Goal: Task Accomplishment & Management: Complete application form

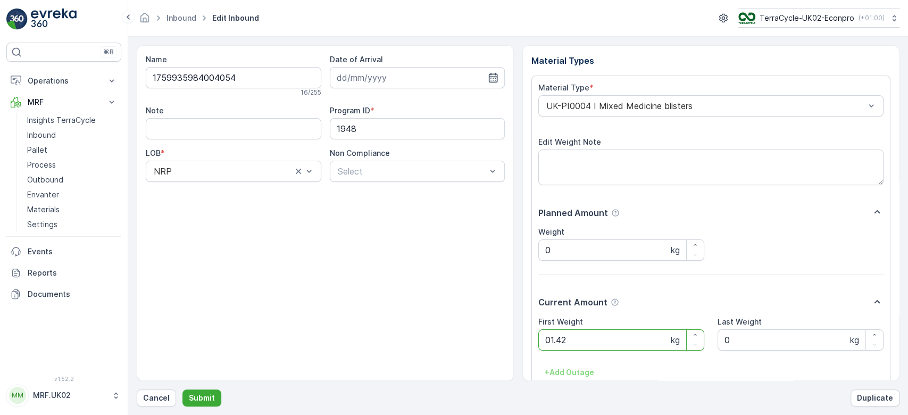
click at [182, 389] on button "Submit" at bounding box center [201, 397] width 39 height 17
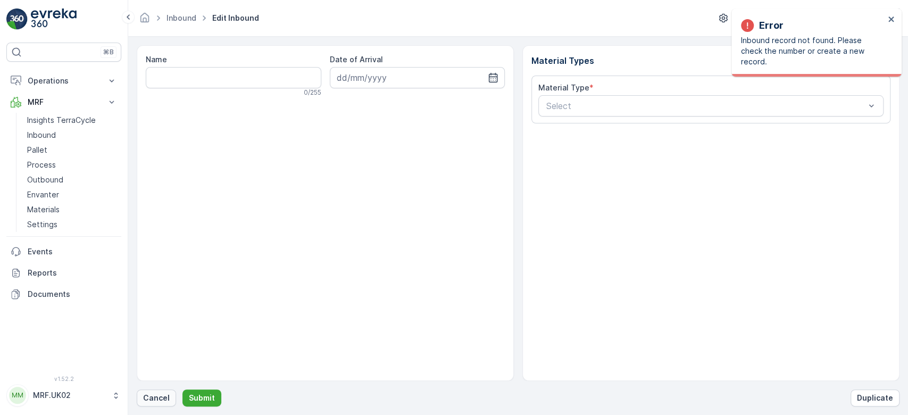
click at [156, 390] on button "Cancel" at bounding box center [156, 397] width 39 height 17
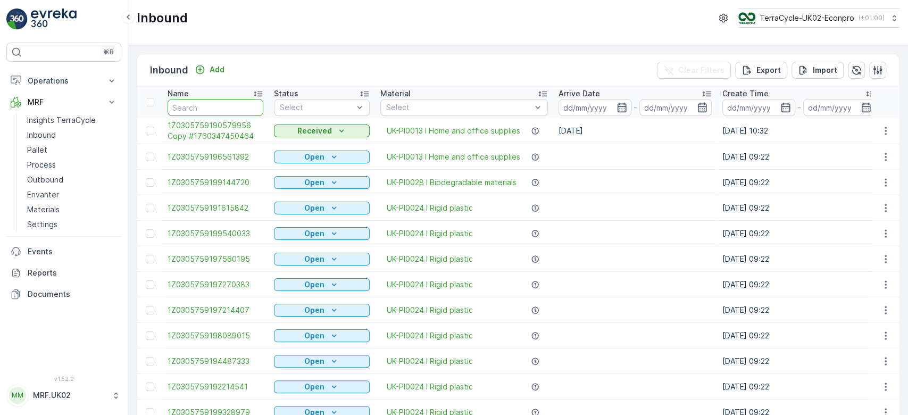
click at [198, 110] on input "text" at bounding box center [216, 107] width 96 height 17
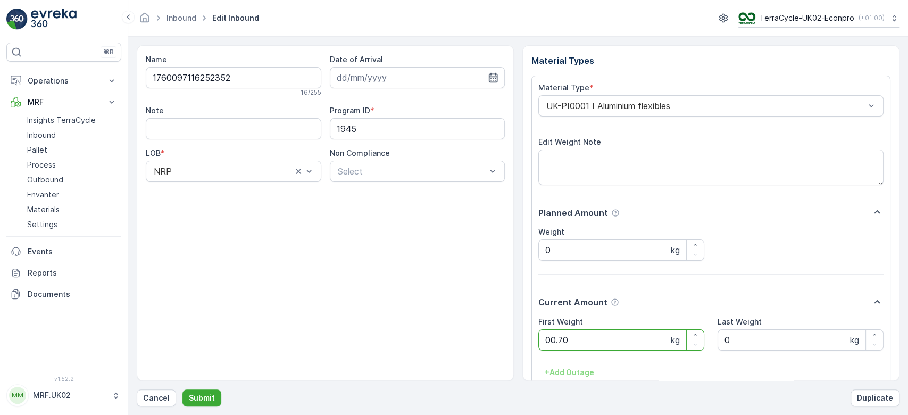
click at [182, 389] on button "Submit" at bounding box center [201, 397] width 39 height 17
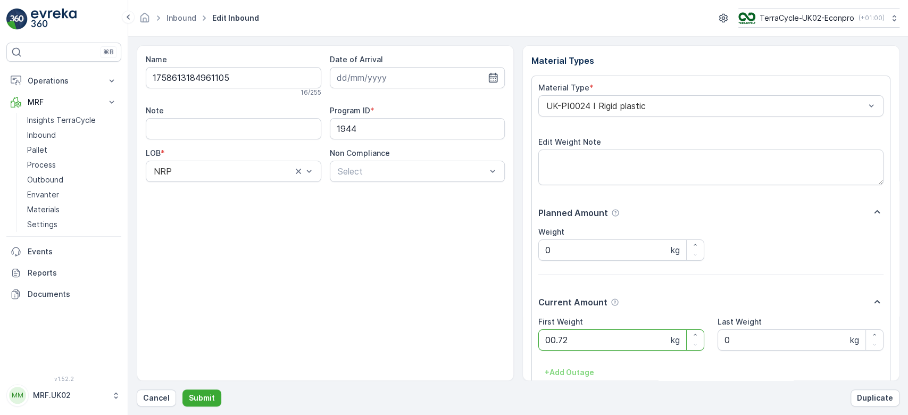
click at [182, 389] on button "Submit" at bounding box center [201, 397] width 39 height 17
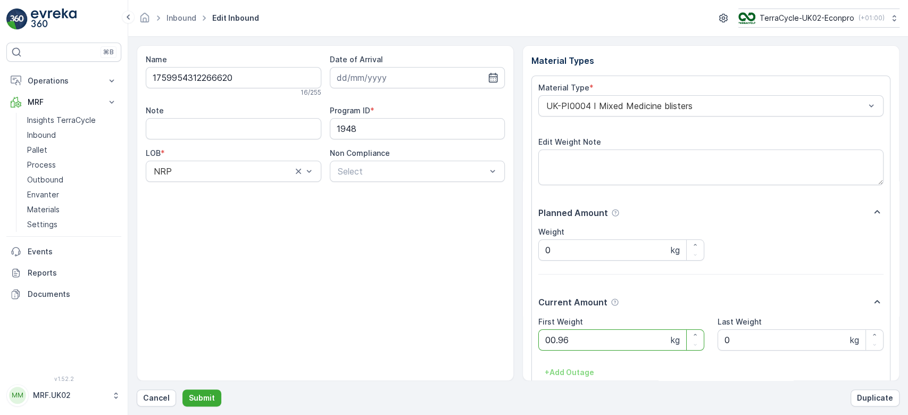
click at [182, 389] on button "Submit" at bounding box center [201, 397] width 39 height 17
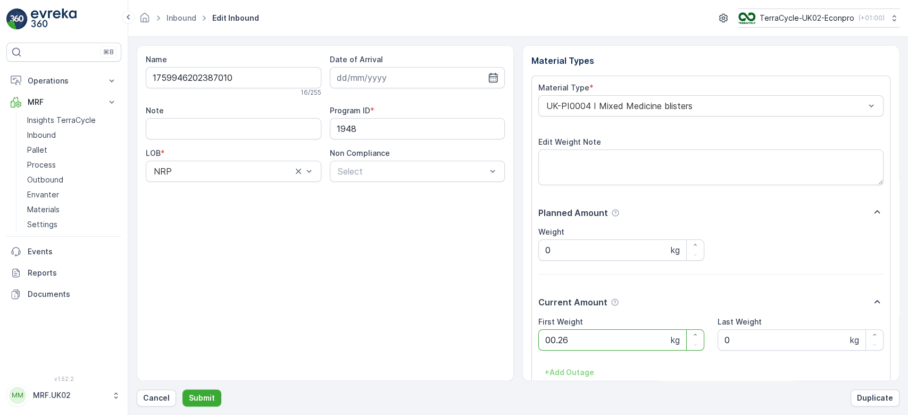
click at [182, 389] on button "Submit" at bounding box center [201, 397] width 39 height 17
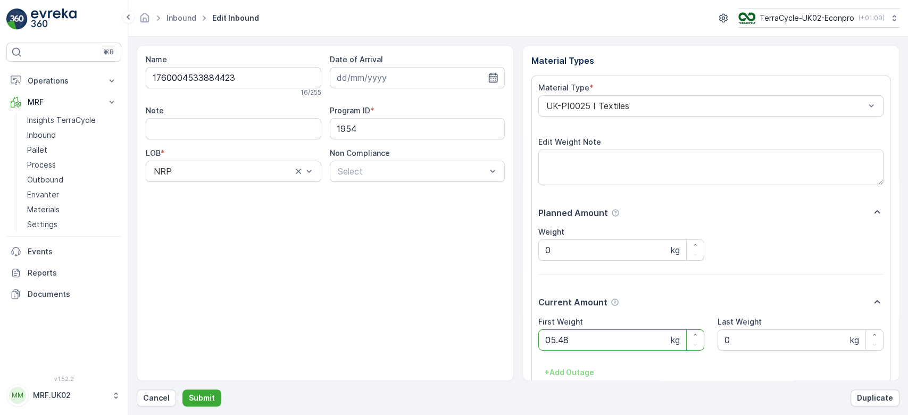
click at [182, 389] on button "Submit" at bounding box center [201, 397] width 39 height 17
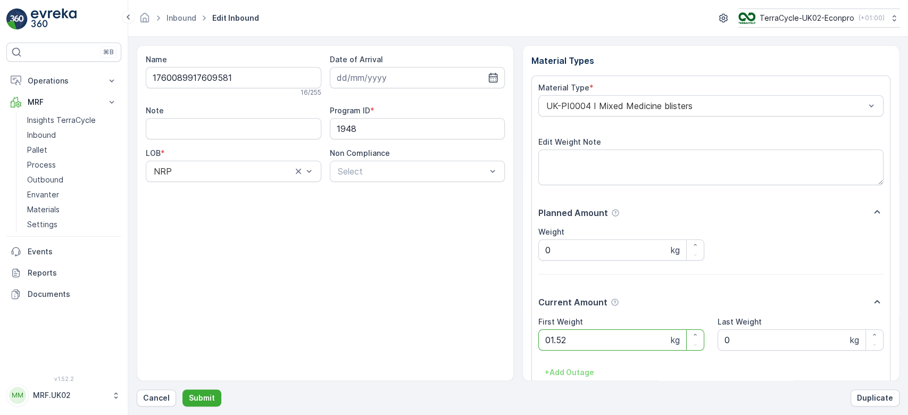
click at [182, 389] on button "Submit" at bounding box center [201, 397] width 39 height 17
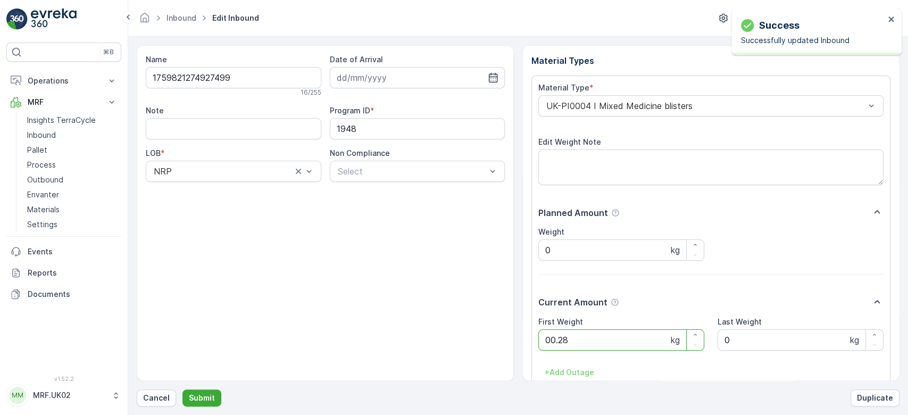
click at [182, 389] on button "Submit" at bounding box center [201, 397] width 39 height 17
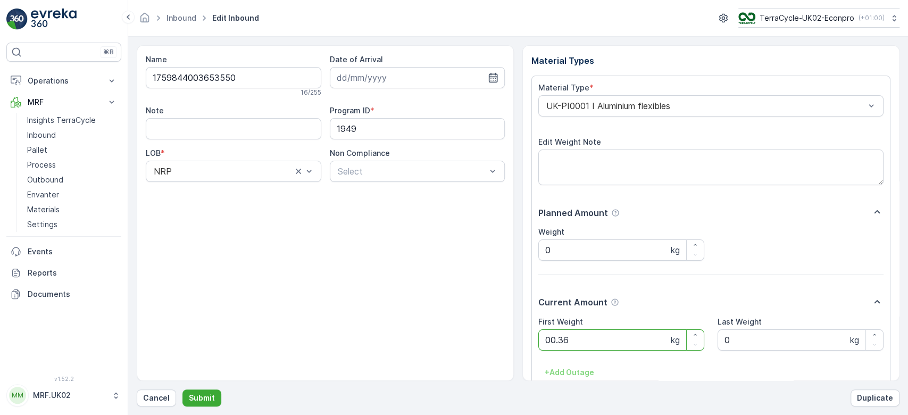
click at [182, 389] on button "Submit" at bounding box center [201, 397] width 39 height 17
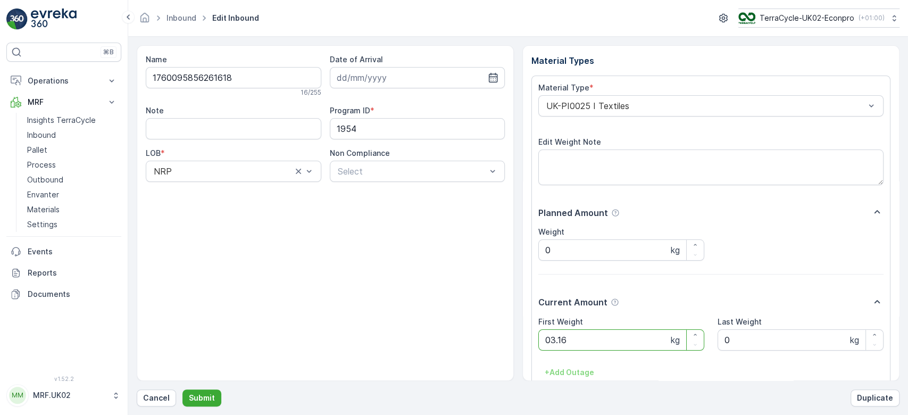
click at [182, 389] on button "Submit" at bounding box center [201, 397] width 39 height 17
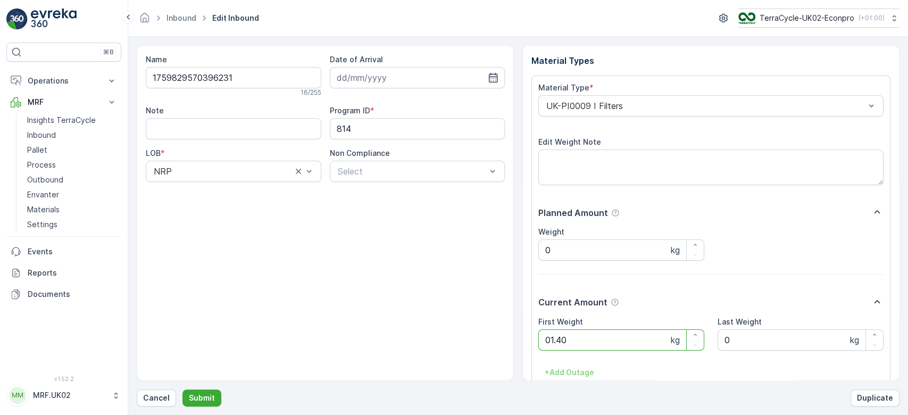
click at [182, 389] on button "Submit" at bounding box center [201, 397] width 39 height 17
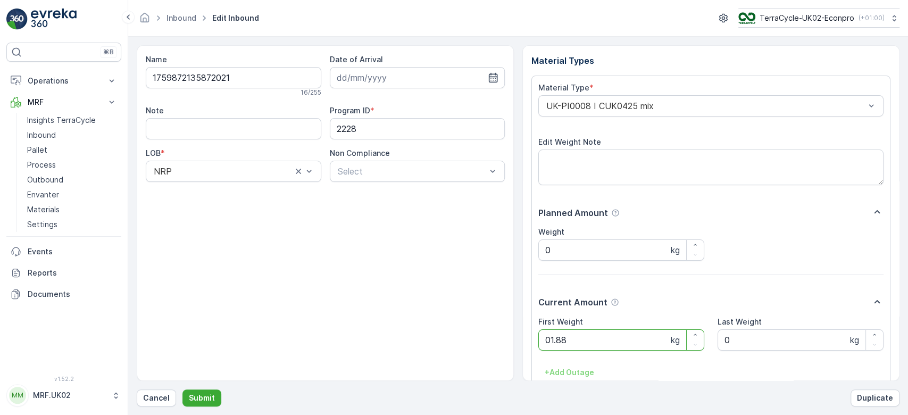
click at [182, 389] on button "Submit" at bounding box center [201, 397] width 39 height 17
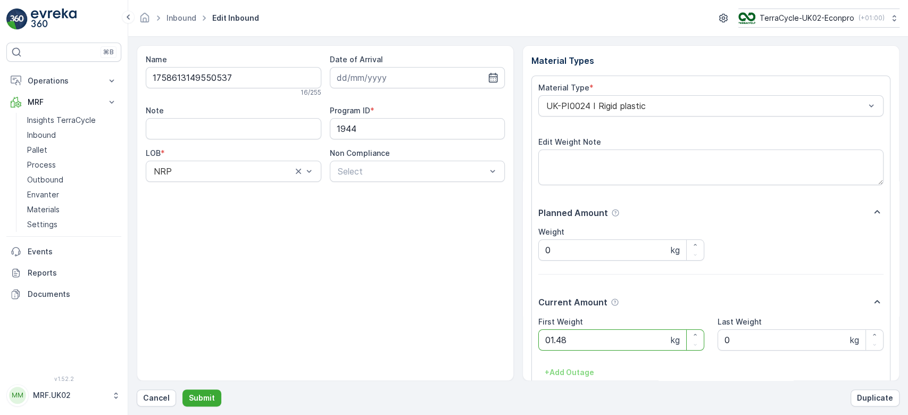
click at [182, 389] on button "Submit" at bounding box center [201, 397] width 39 height 17
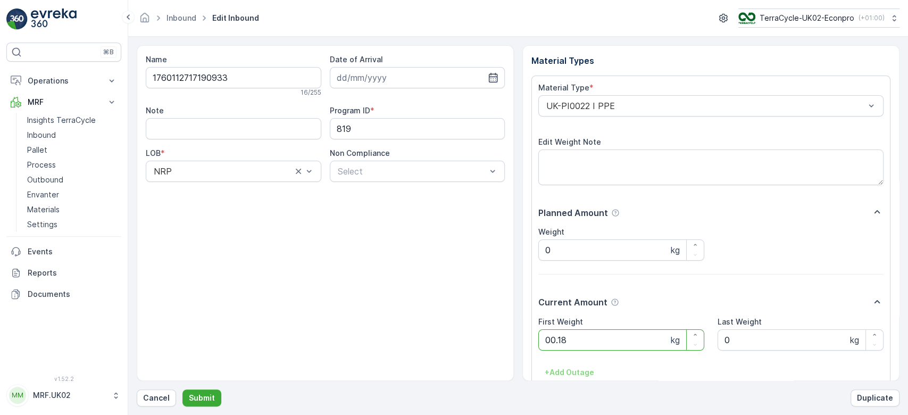
click at [182, 389] on button "Submit" at bounding box center [201, 397] width 39 height 17
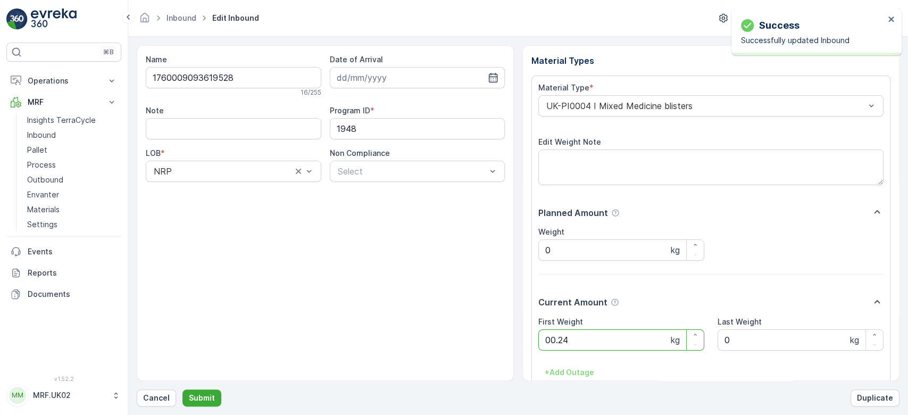
click at [182, 389] on button "Submit" at bounding box center [201, 397] width 39 height 17
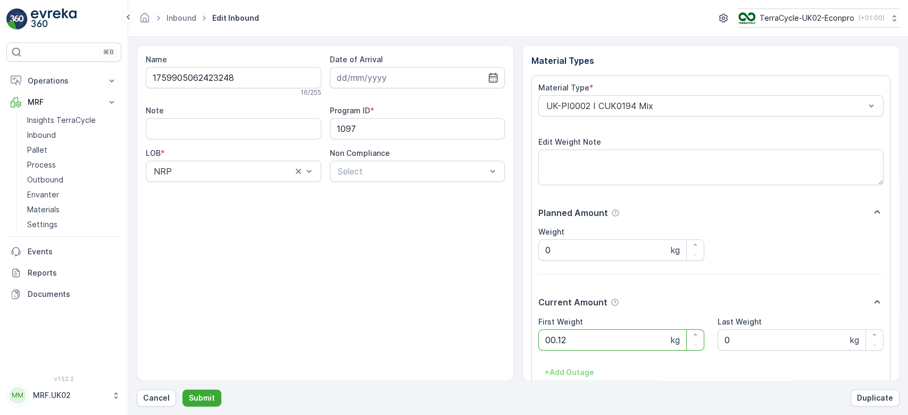
click at [182, 389] on button "Submit" at bounding box center [201, 397] width 39 height 17
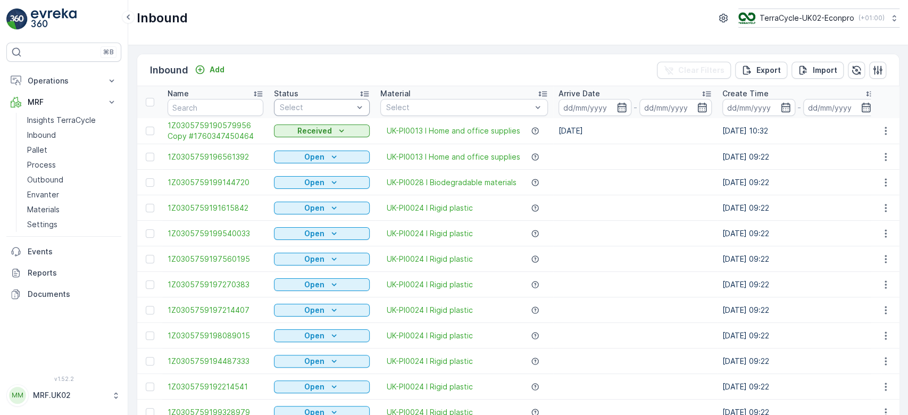
click at [292, 101] on div "Select" at bounding box center [322, 107] width 96 height 17
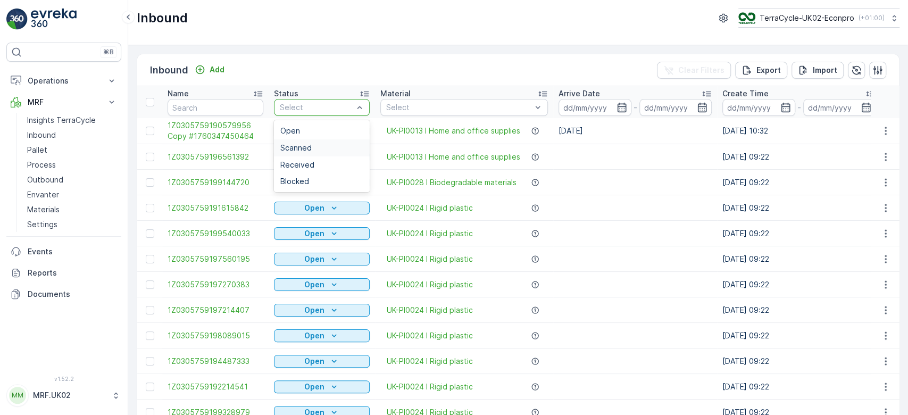
click at [295, 146] on span "Scanned" at bounding box center [295, 148] width 31 height 9
